Goal: Task Accomplishment & Management: Use online tool/utility

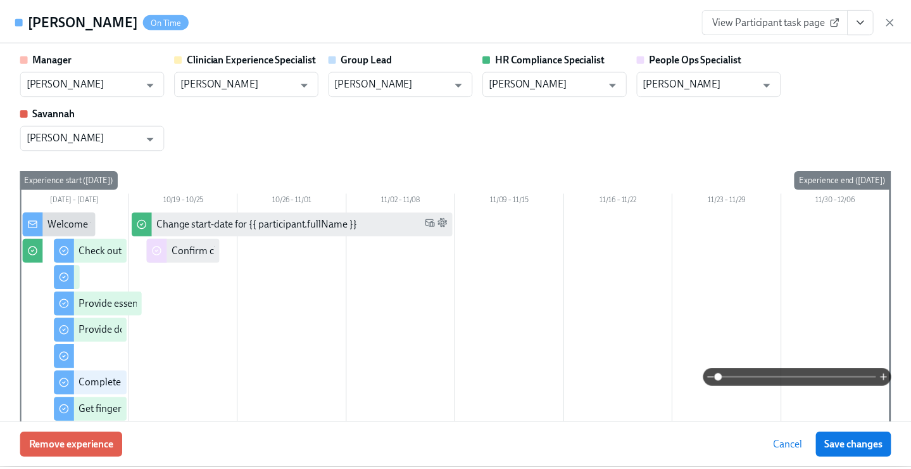
scroll to position [124, 0]
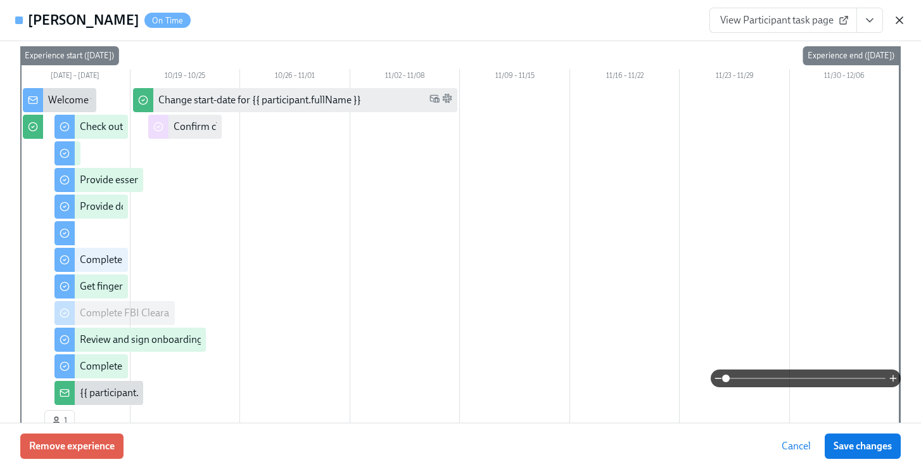
click at [898, 21] on icon "button" at bounding box center [899, 20] width 6 height 6
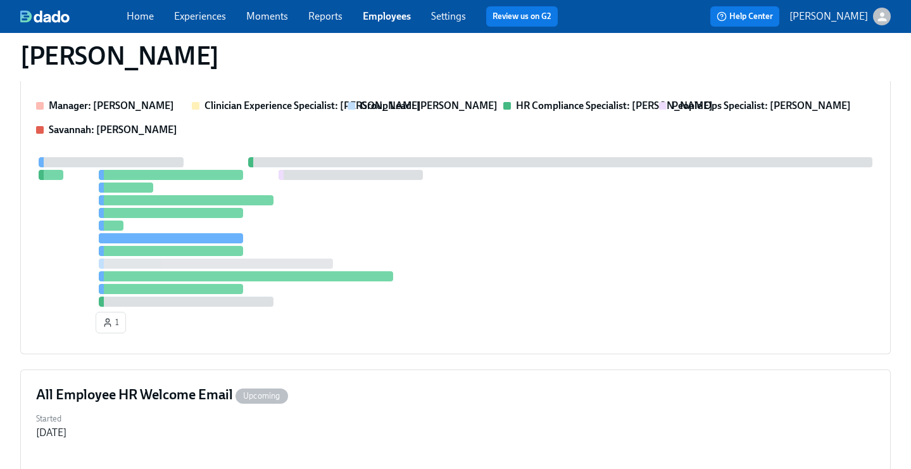
click at [386, 16] on link "Employees" at bounding box center [387, 16] width 48 height 12
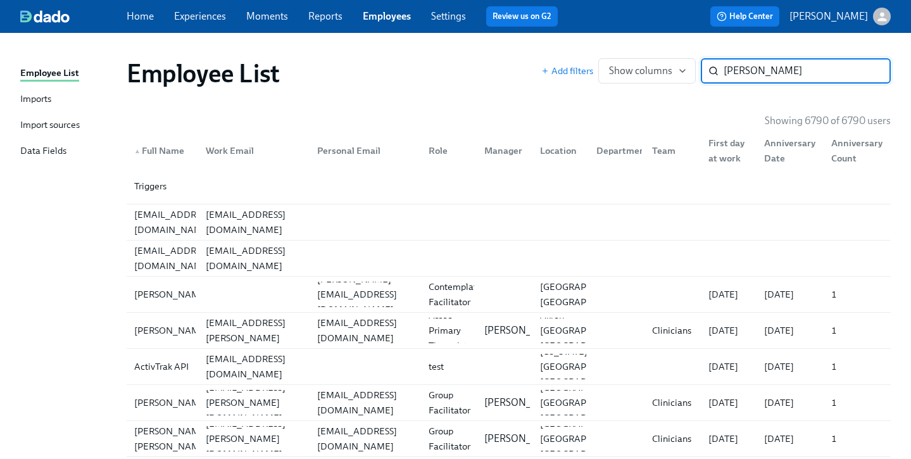
type input "dicken"
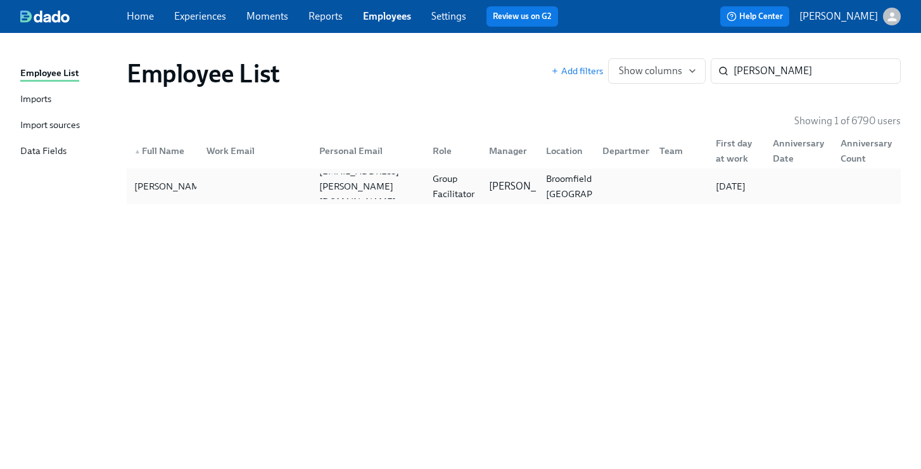
click at [447, 173] on div "Group Facilitator" at bounding box center [454, 186] width 52 height 30
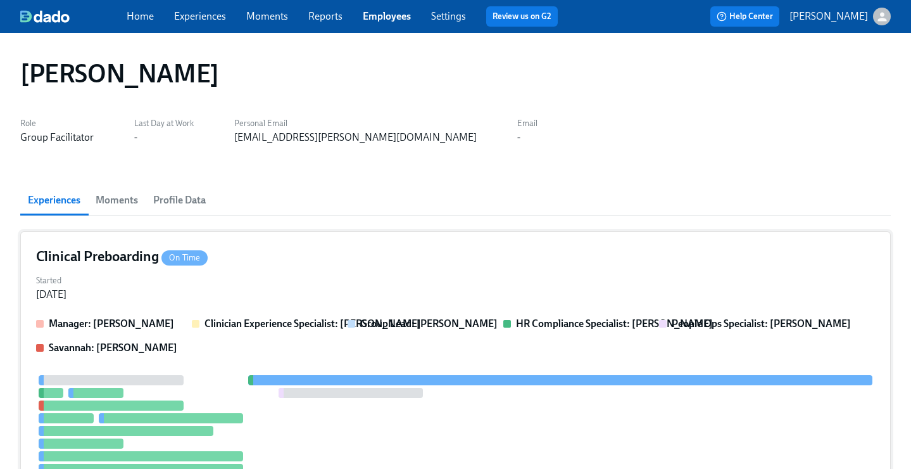
click at [402, 273] on div "Started Oct 07, 2025" at bounding box center [455, 286] width 839 height 30
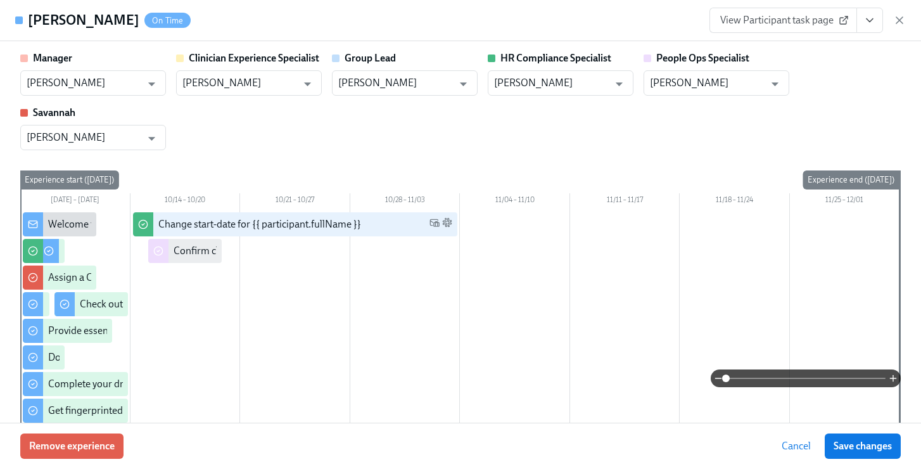
click at [871, 23] on icon "View task page" at bounding box center [869, 20] width 13 height 13
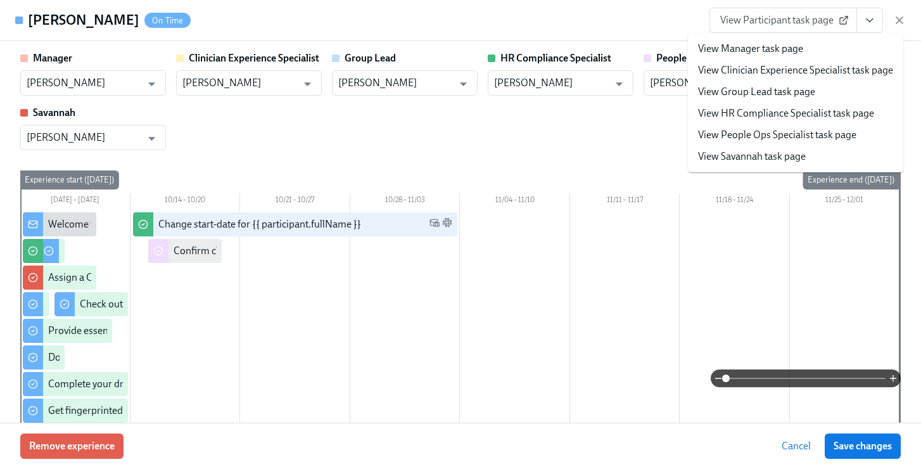
click at [776, 132] on link "View People Ops Specialist task page" at bounding box center [777, 135] width 158 height 14
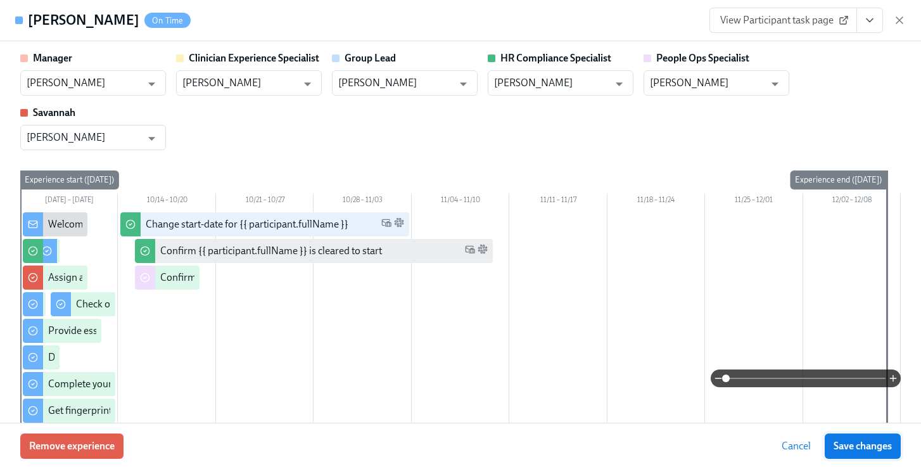
click at [856, 448] on span "Save changes" at bounding box center [862, 446] width 58 height 13
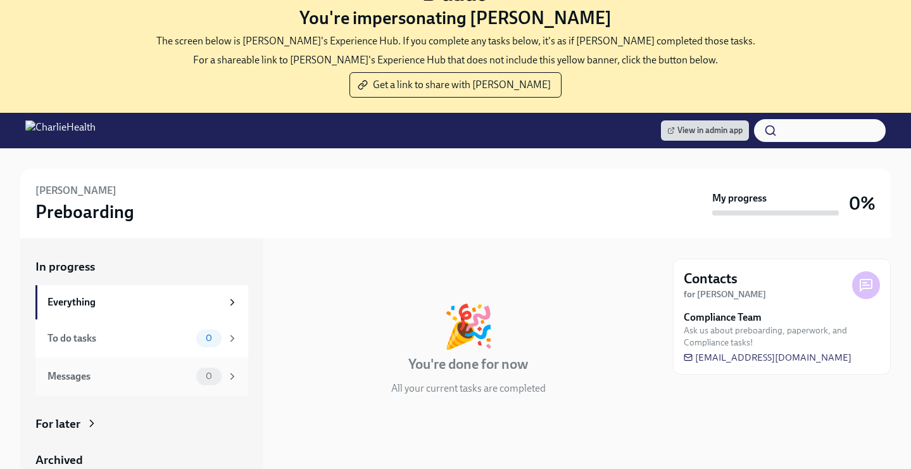
scroll to position [70, 0]
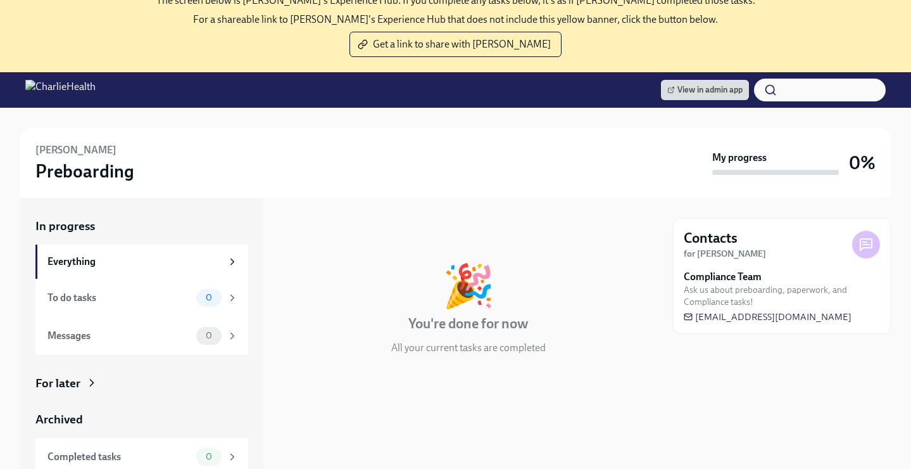
click at [102, 383] on div "For later" at bounding box center [141, 383] width 213 height 16
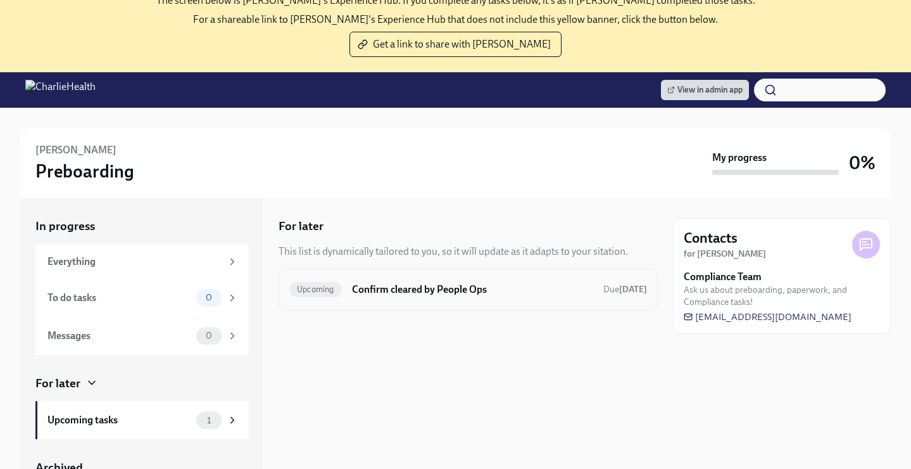
click at [430, 291] on h6 "Confirm cleared by People Ops" at bounding box center [472, 289] width 241 height 14
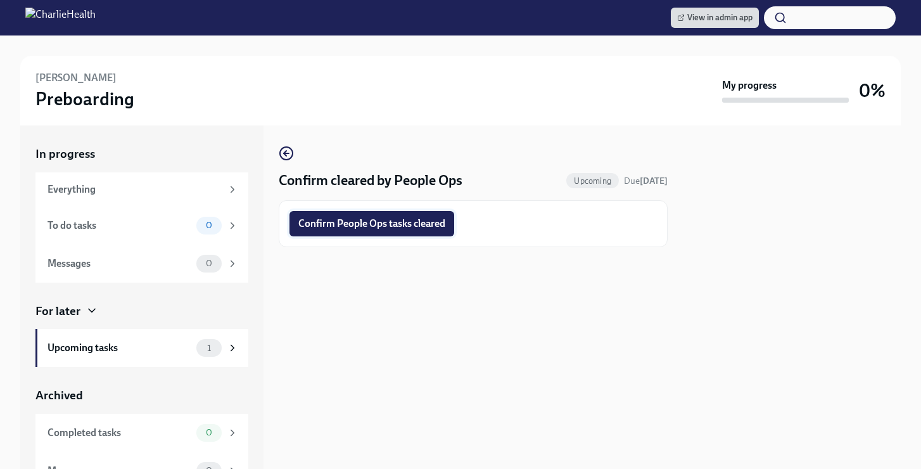
click at [421, 224] on span "Confirm People Ops tasks cleared" at bounding box center [371, 223] width 147 height 13
